Goal: Task Accomplishment & Management: Use online tool/utility

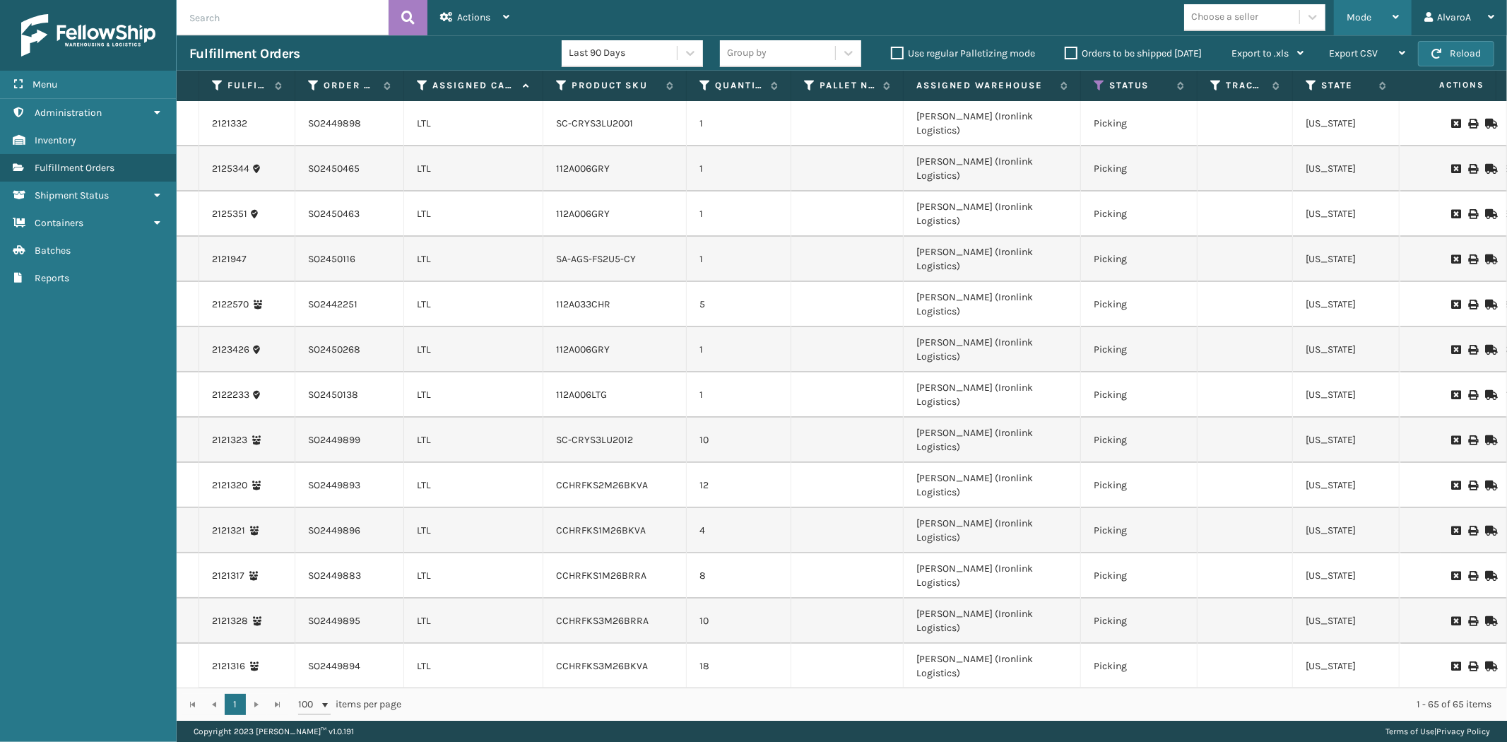
click at [1376, 27] on div "Mode" at bounding box center [1372, 17] width 52 height 35
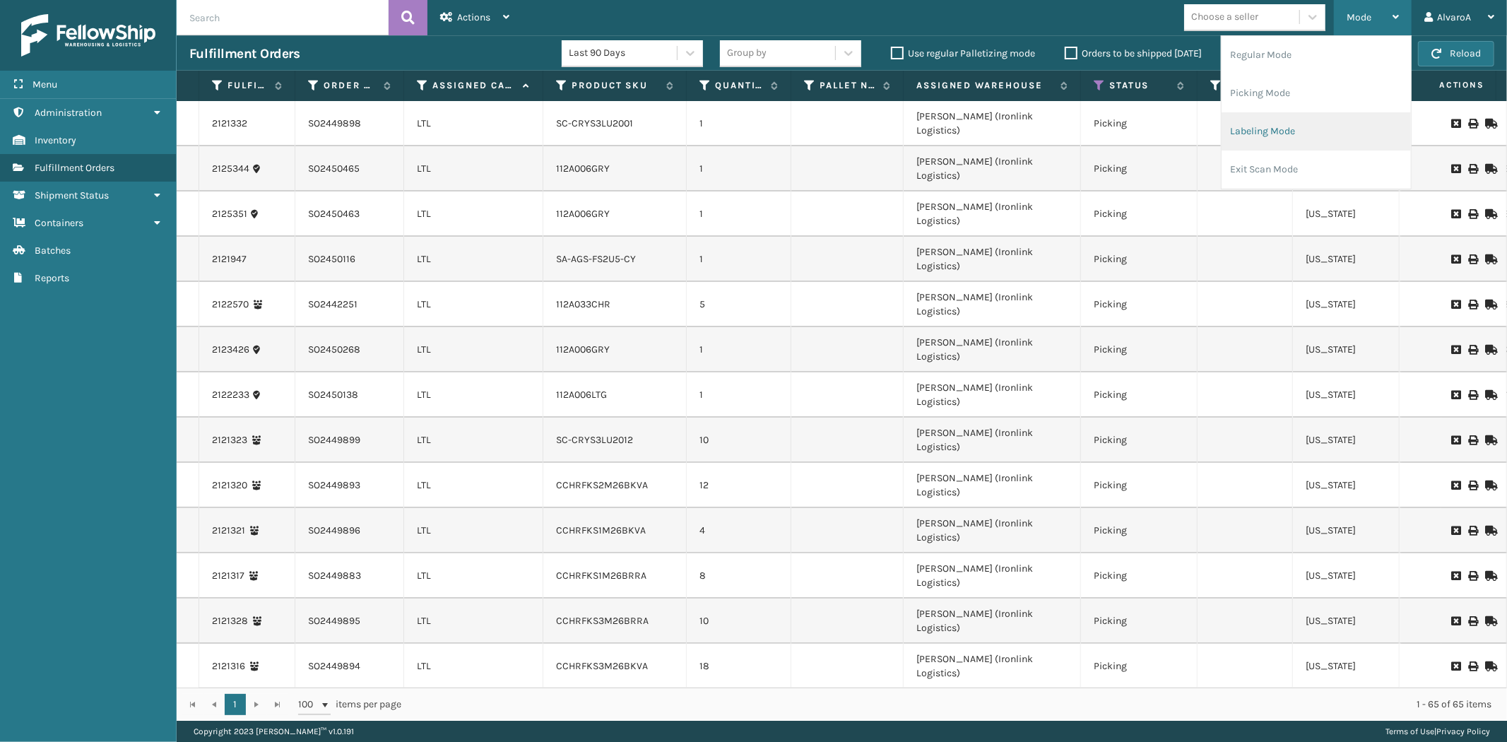
click at [1272, 132] on li "Labeling Mode" at bounding box center [1315, 131] width 189 height 38
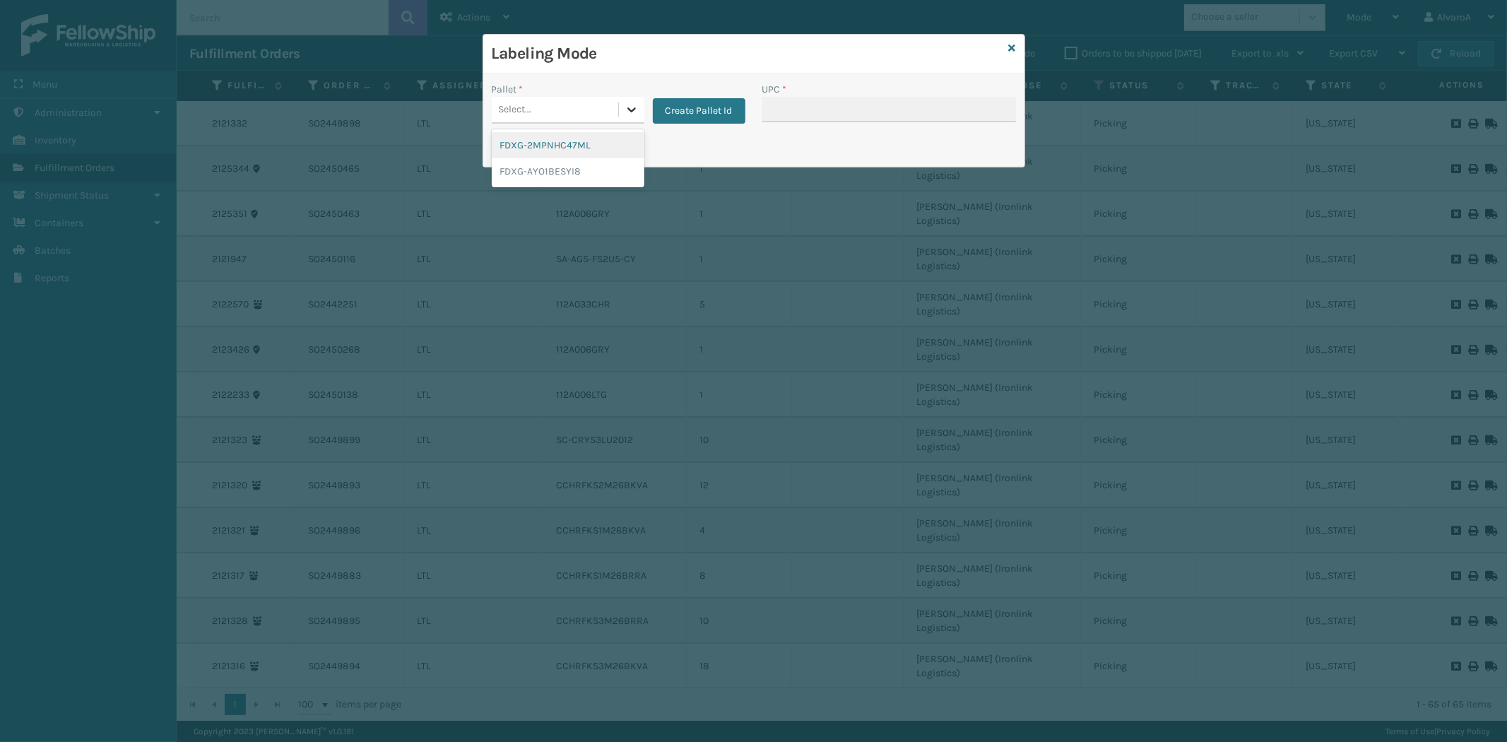
click at [622, 114] on div at bounding box center [631, 109] width 25 height 25
click at [696, 115] on button "Create Pallet Id" at bounding box center [699, 110] width 93 height 25
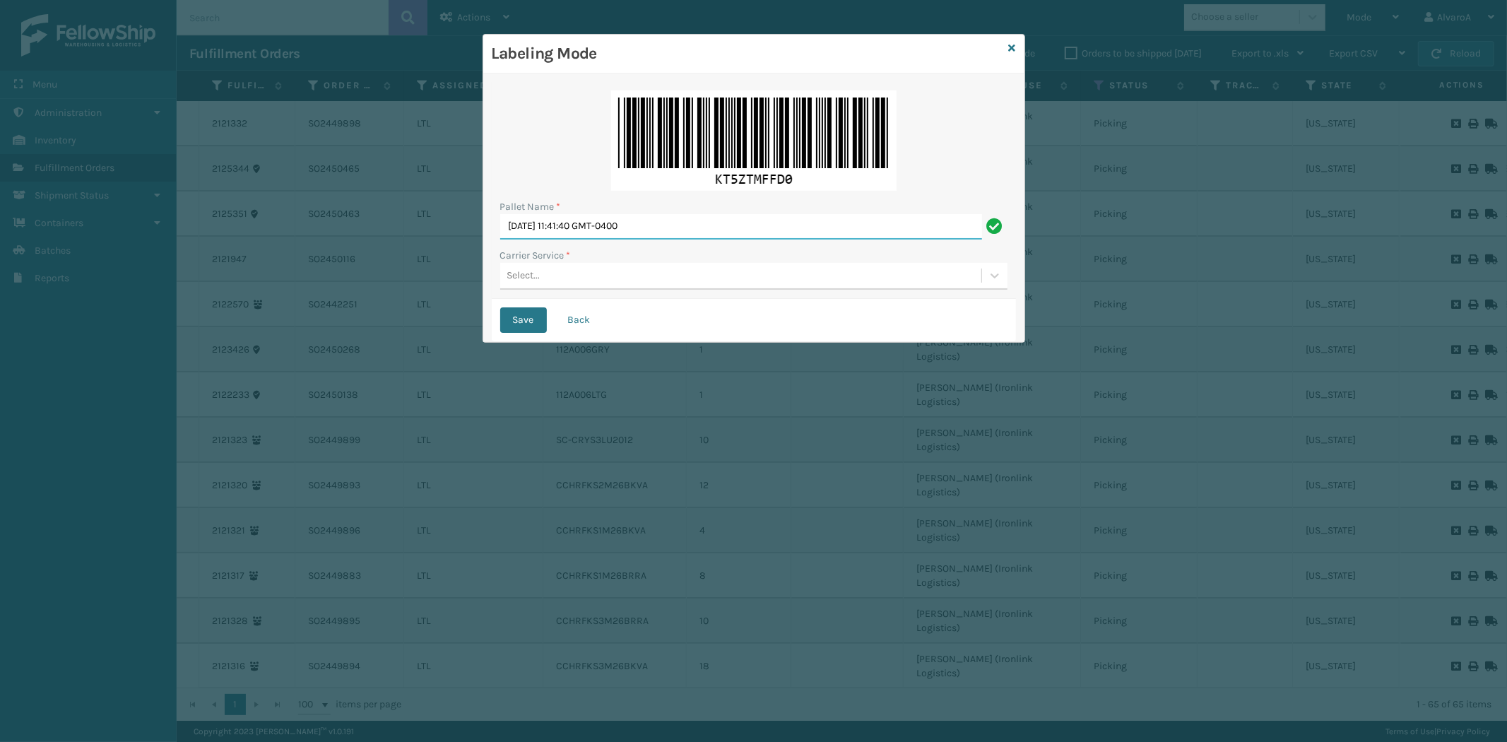
drag, startPoint x: 700, startPoint y: 225, endPoint x: 0, endPoint y: 300, distance: 704.0
click at [0, 290] on div "Labeling Mode Pallet Name * [DATE] 11:41:40 GMT-0400 Carrier Service * Select..…" at bounding box center [753, 371] width 1507 height 742
type input "fedex [DATE]"
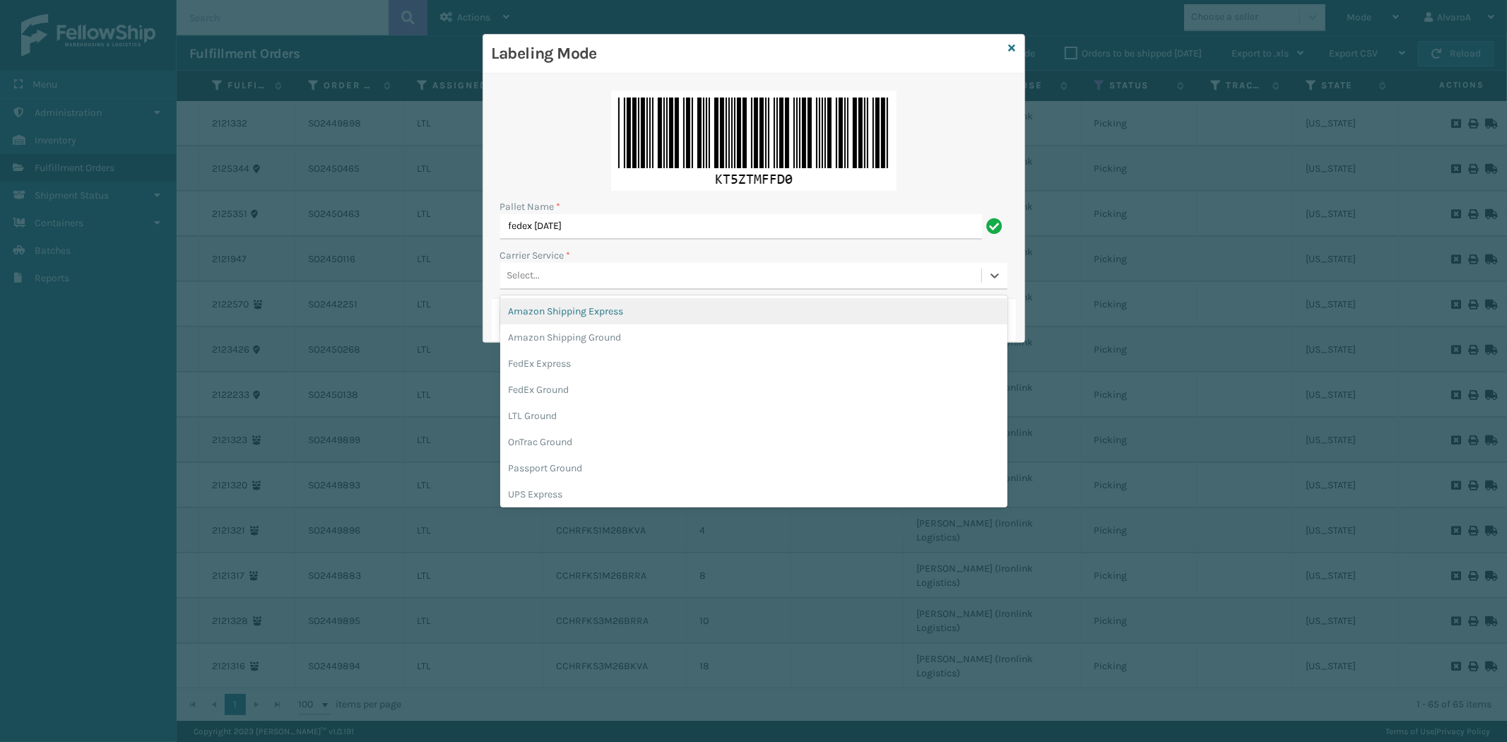
click at [552, 267] on div "Select..." at bounding box center [740, 275] width 481 height 23
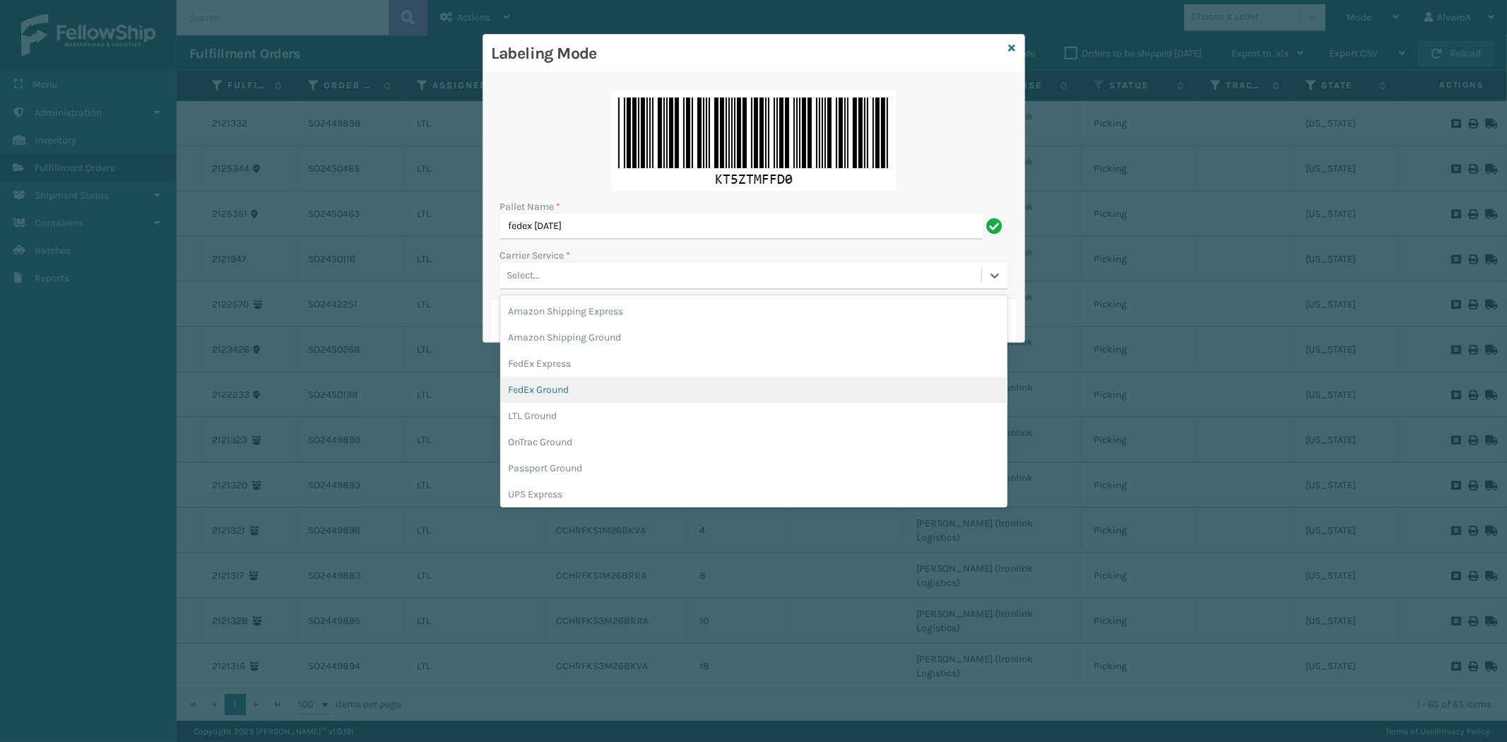
drag, startPoint x: 554, startPoint y: 392, endPoint x: 539, endPoint y: 362, distance: 33.2
click at [555, 393] on div "FedEx Ground" at bounding box center [753, 389] width 507 height 26
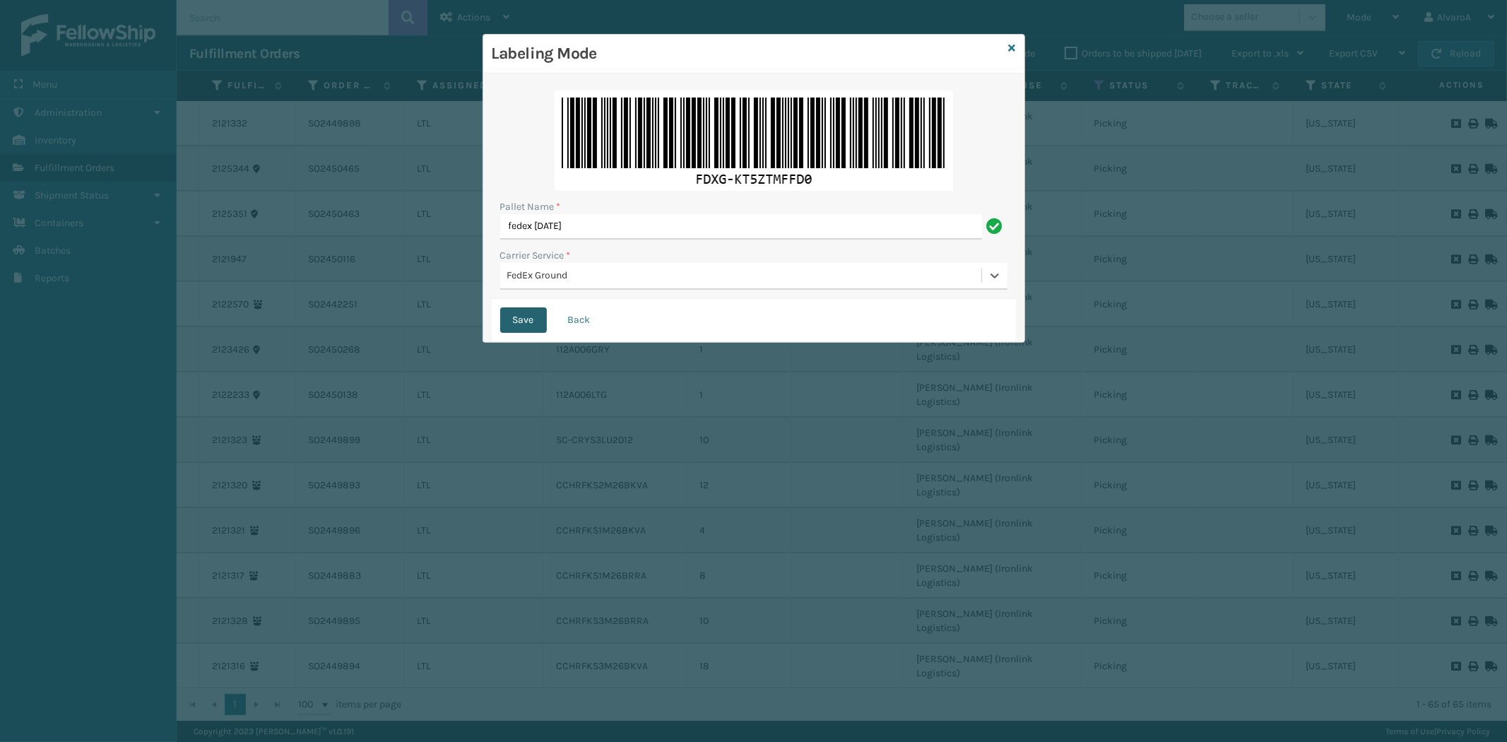
click at [530, 321] on button "Save" at bounding box center [523, 319] width 47 height 25
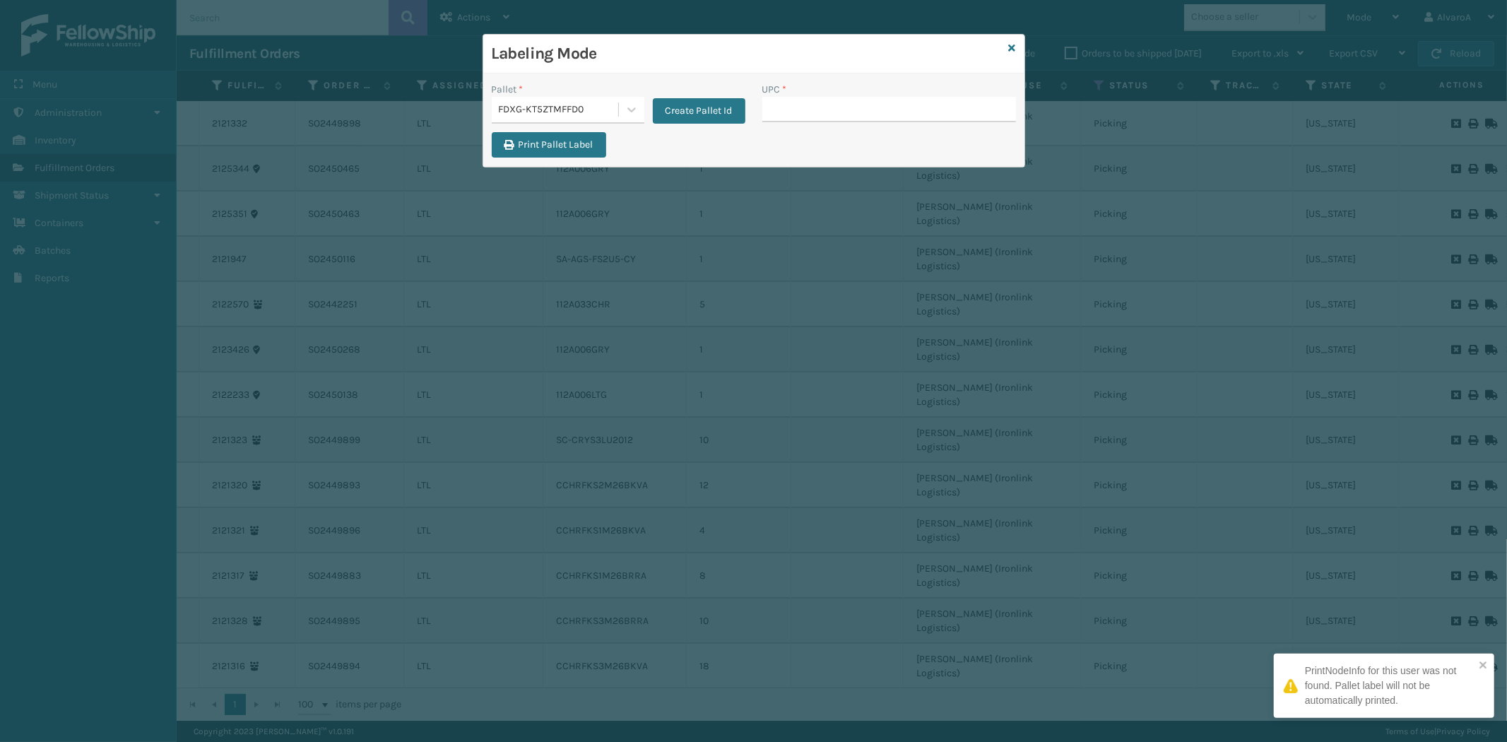
click at [790, 112] on input "UPC *" at bounding box center [889, 109] width 254 height 25
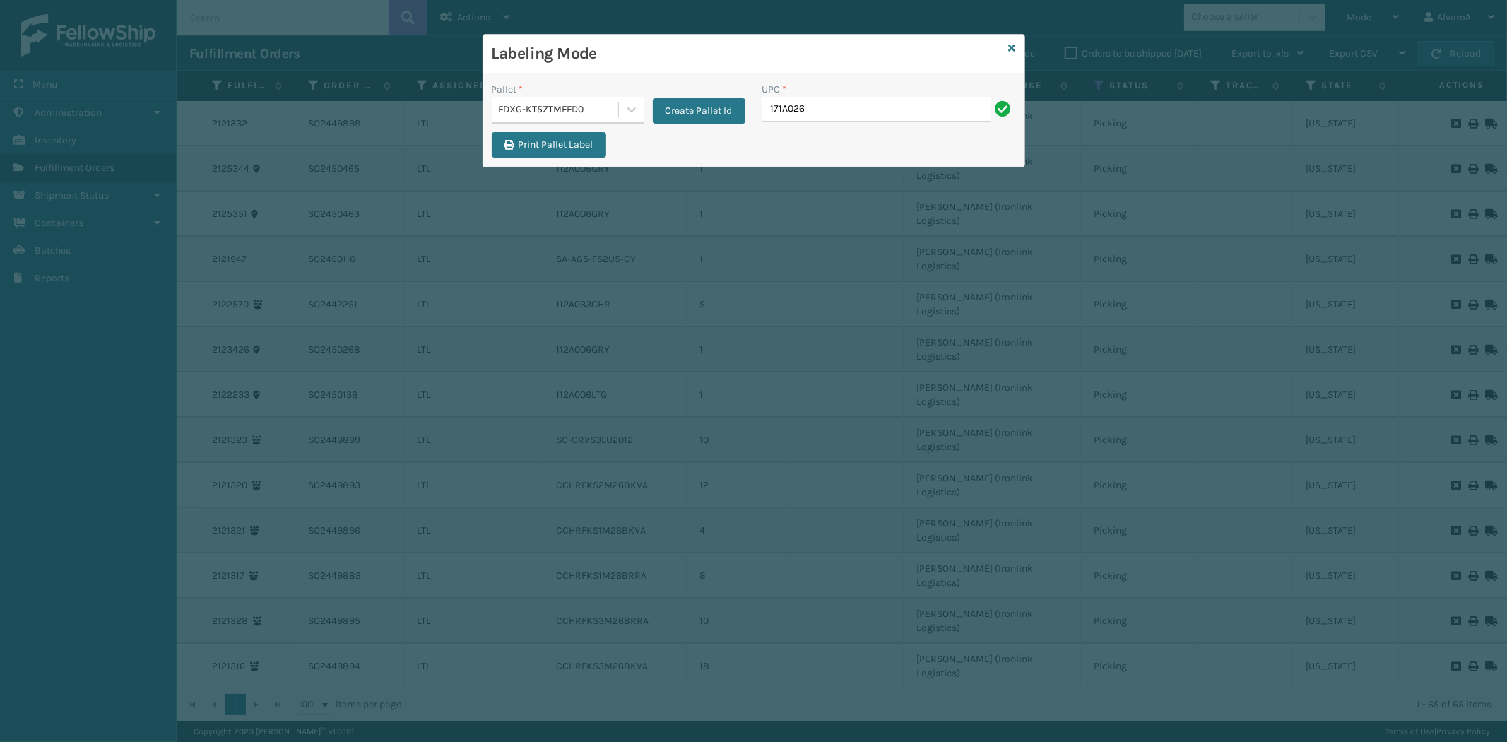
type input "171A026BLU"
click at [814, 103] on input "UPC *" at bounding box center [889, 109] width 254 height 25
type input "CCHRFKS2BLUVA"
type input "CCHRFKS2M26DGRA"
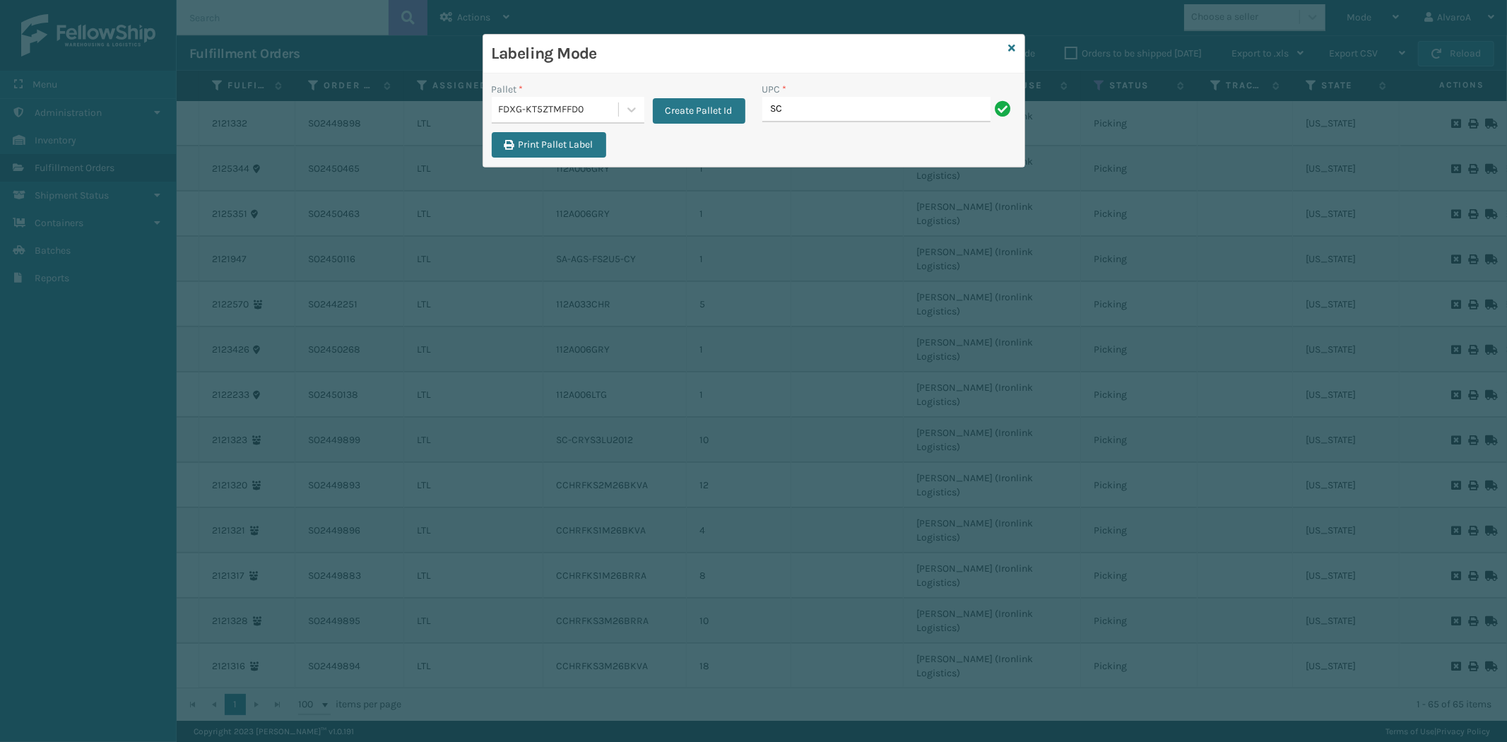
type input "SC-CRYS3LU2001"
type input "SC-CRYS3LU2012"
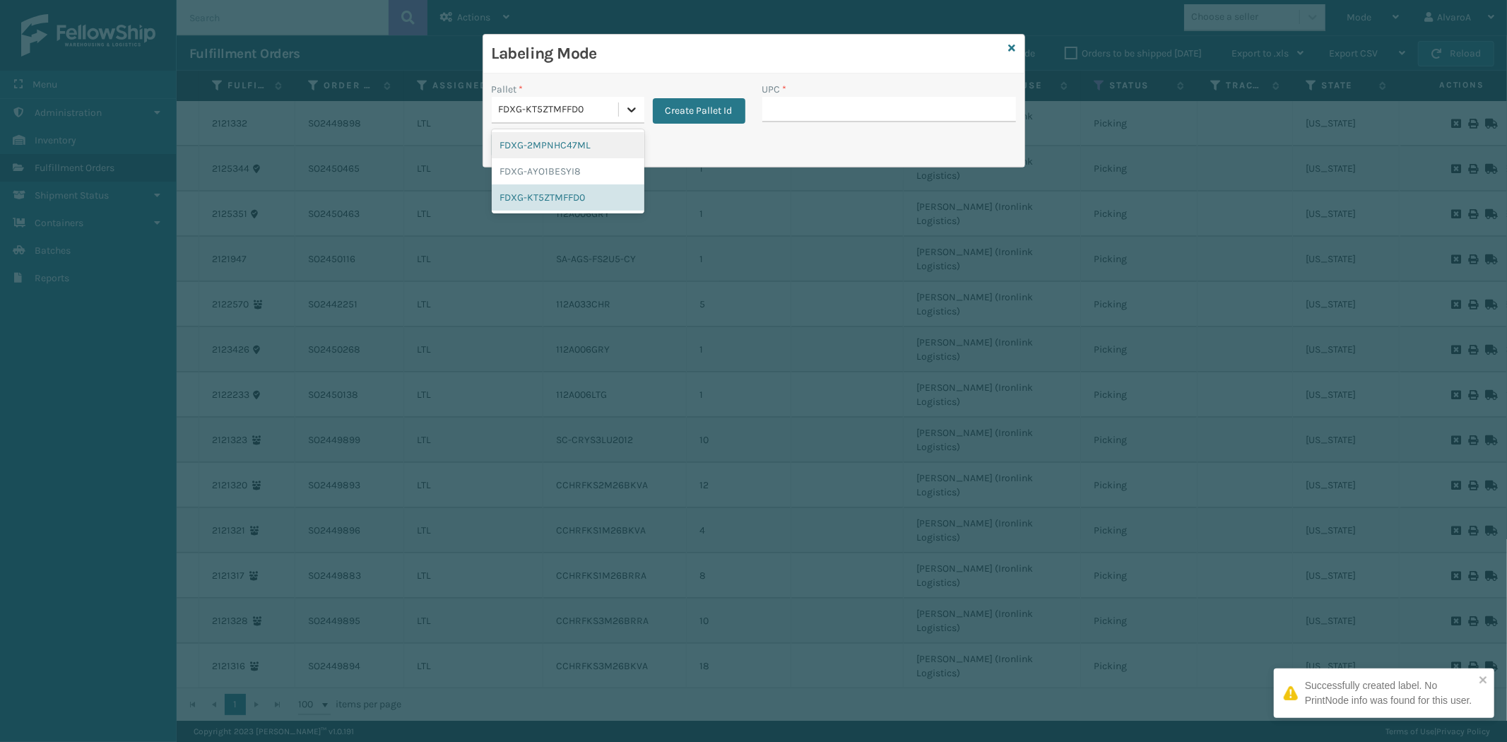
click at [633, 107] on icon at bounding box center [631, 109] width 14 height 14
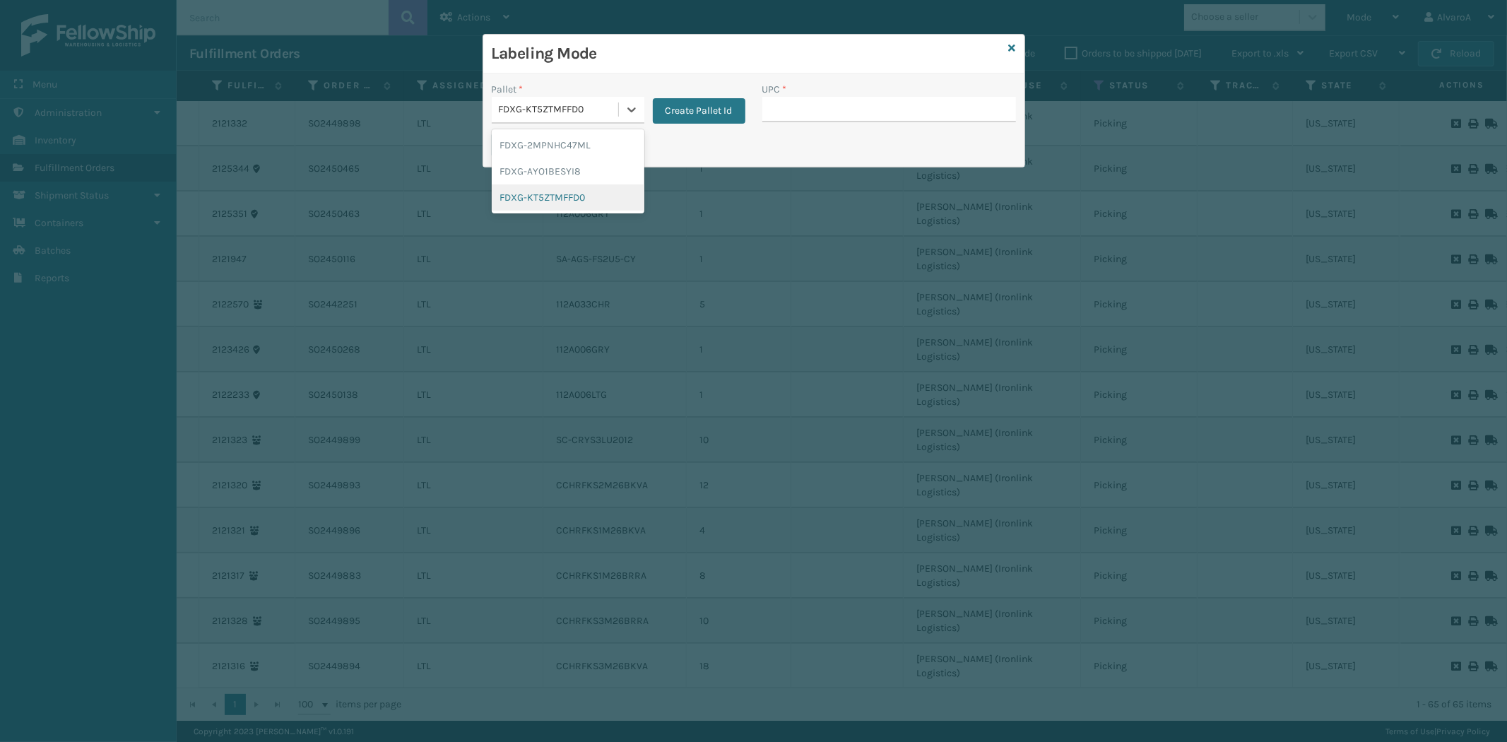
click at [581, 199] on div "FDXG-KT5ZTMFFD0" at bounding box center [568, 197] width 153 height 26
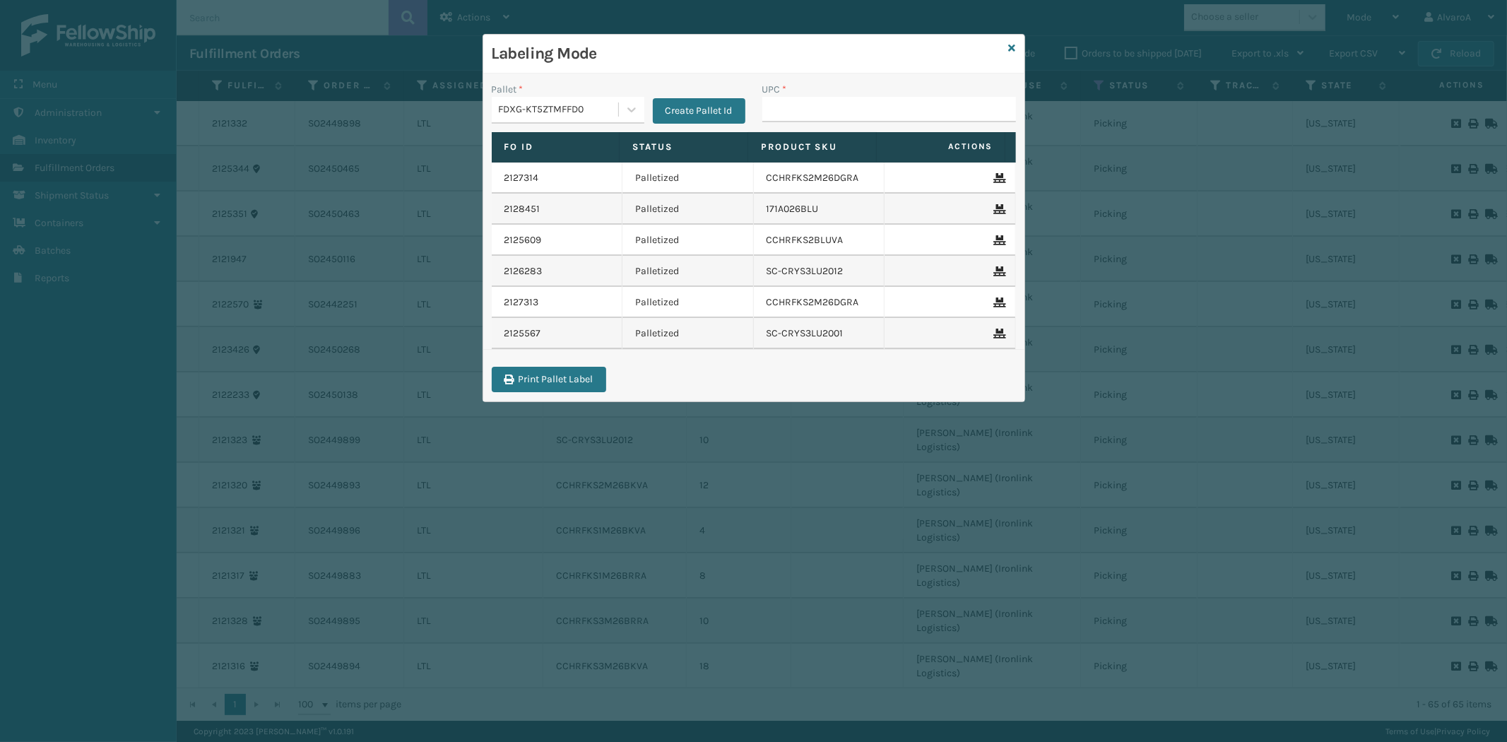
click at [802, 95] on div "UPC *" at bounding box center [889, 89] width 254 height 15
click at [800, 100] on input "UPC *" at bounding box center [889, 109] width 254 height 25
type input "C"
type input "SC-CRYS3LU2012"
